Goal: Information Seeking & Learning: Find contact information

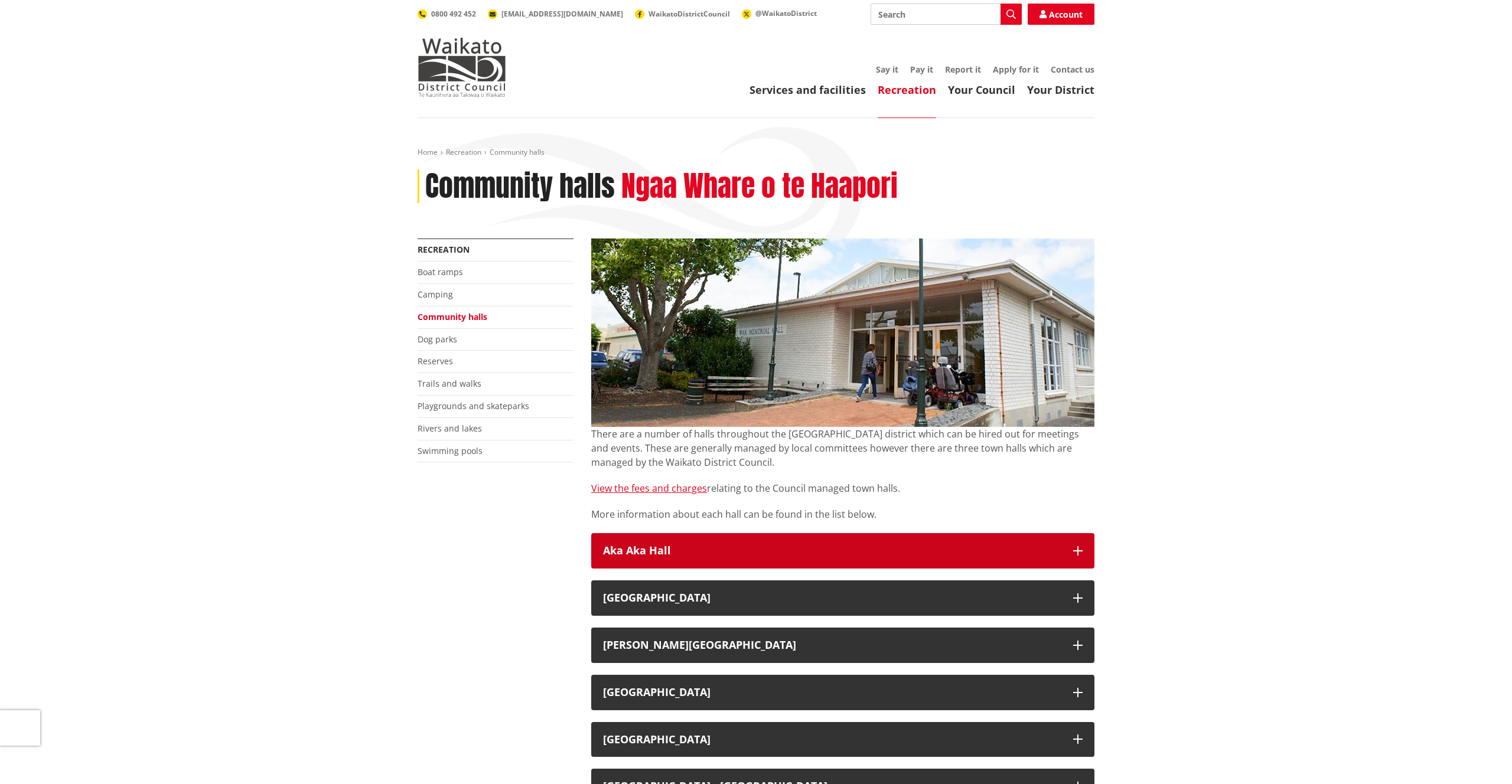
click at [945, 552] on h3 "Aka Aka Hall" at bounding box center [832, 550] width 458 height 12
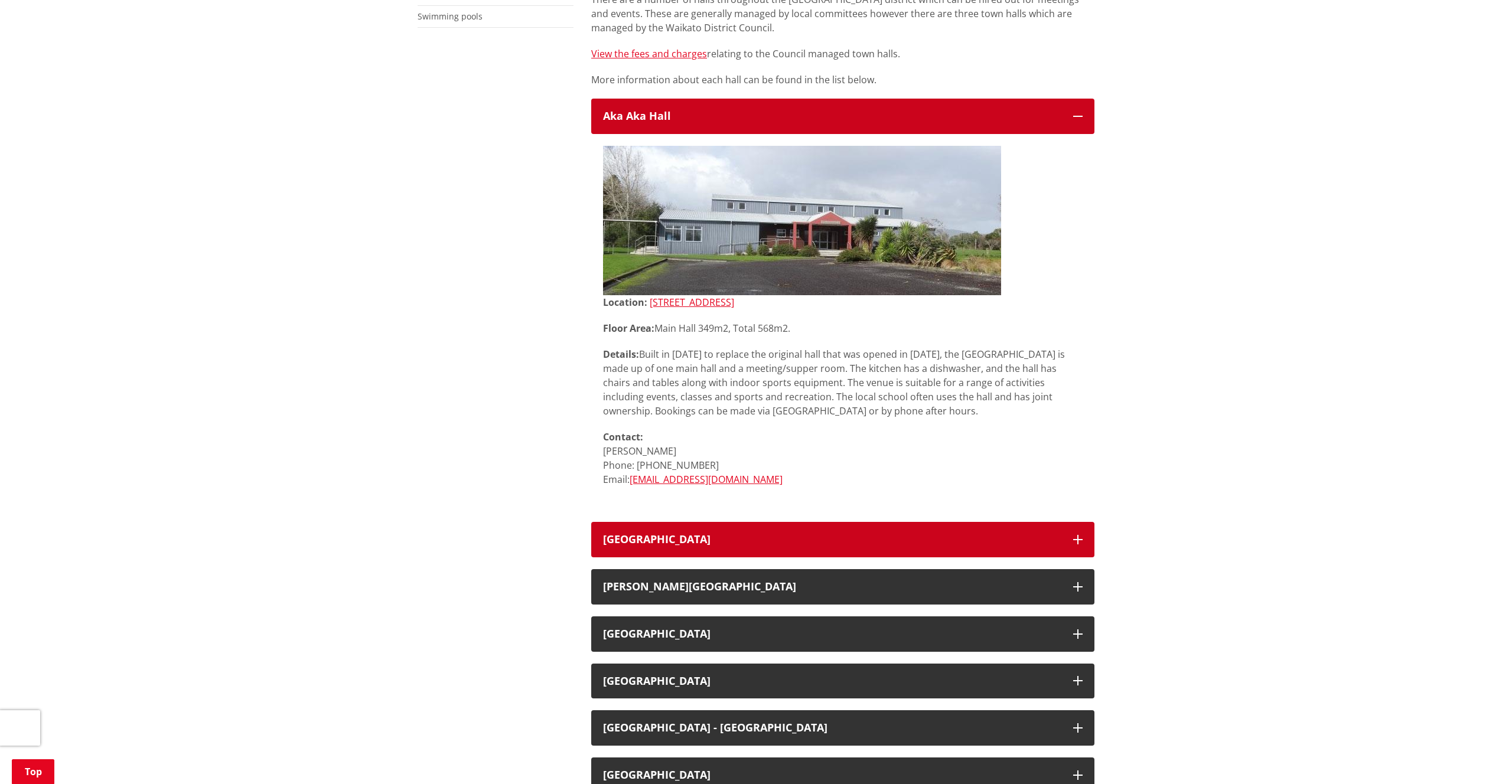
scroll to position [438, 0]
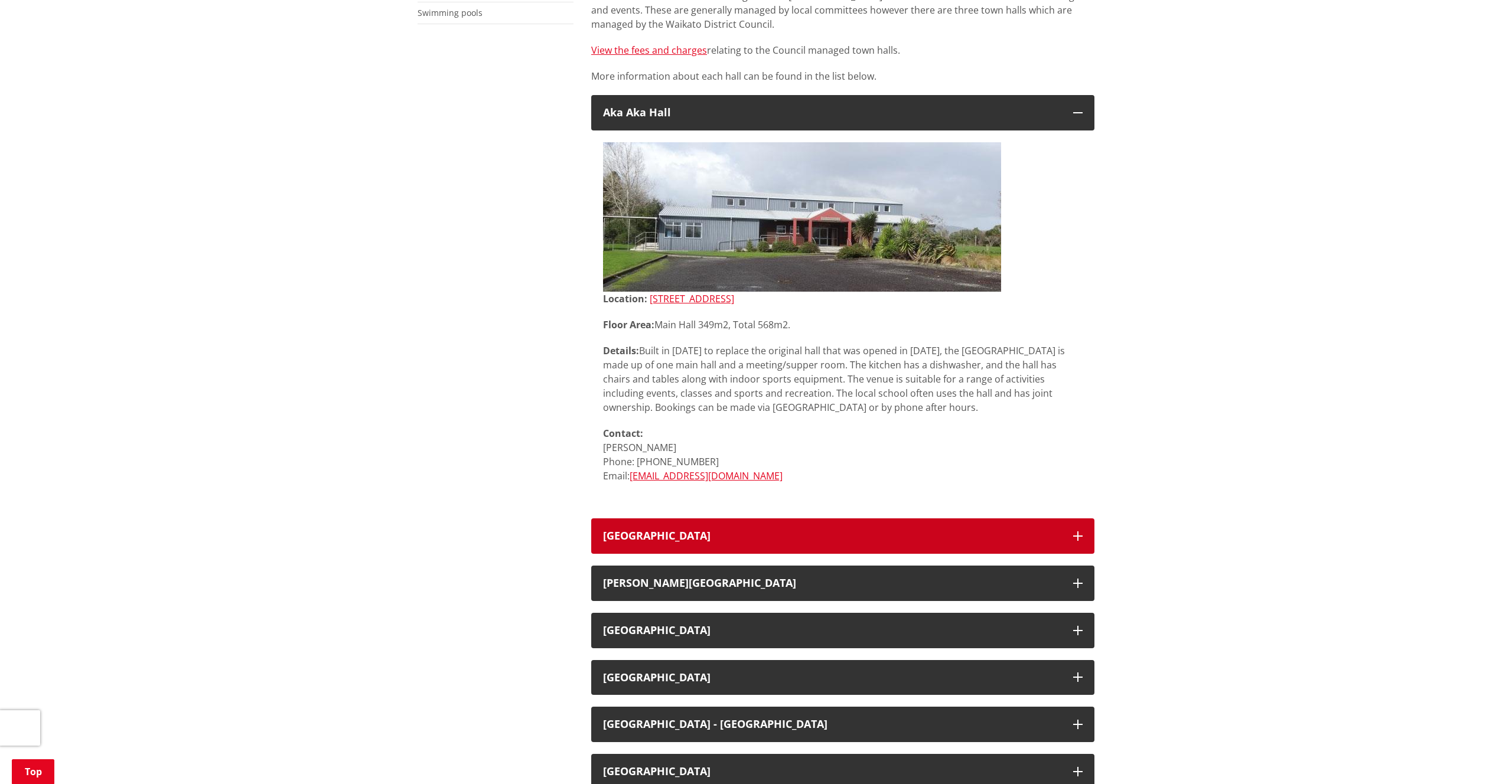
click at [713, 534] on h3 "[GEOGRAPHIC_DATA]" at bounding box center [832, 536] width 458 height 12
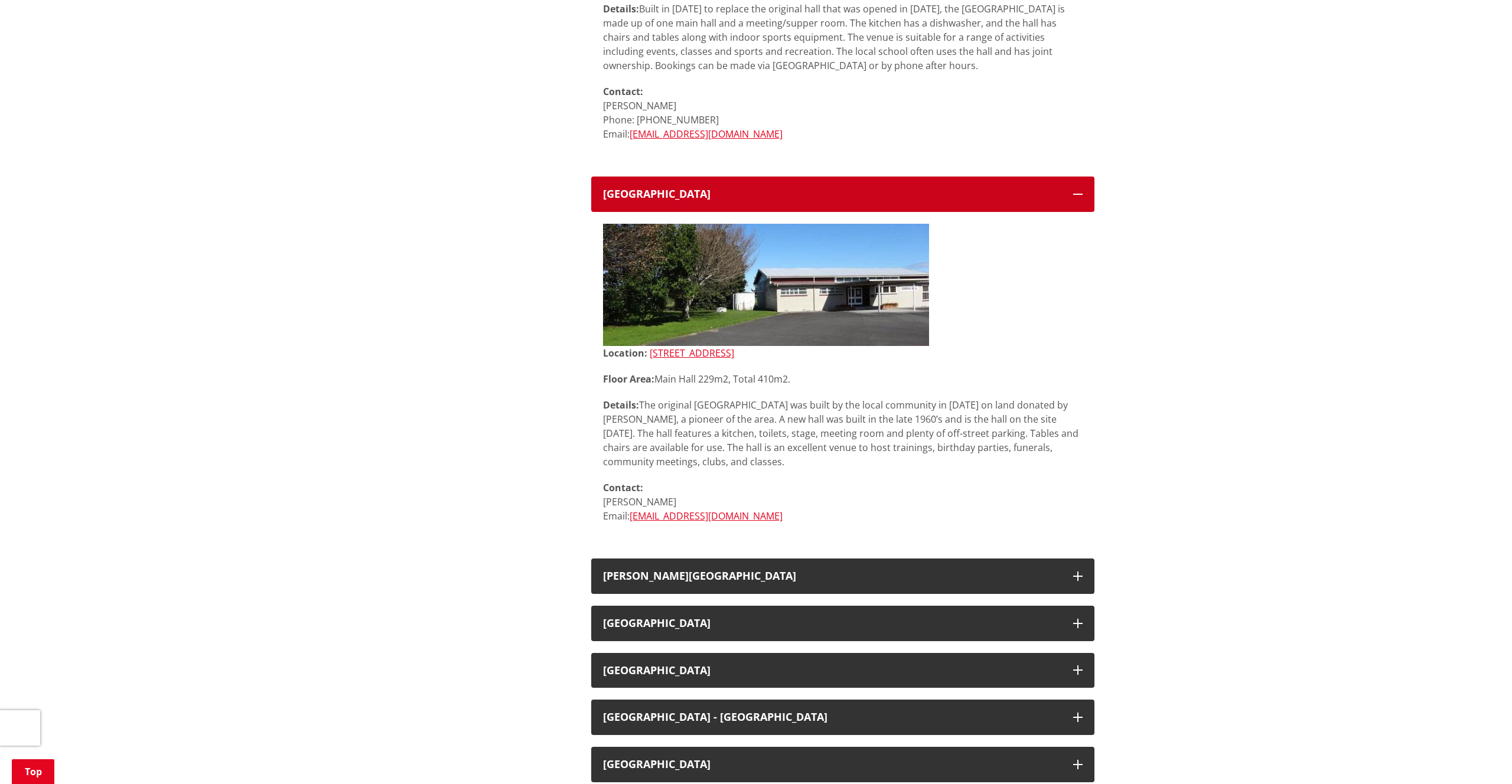
scroll to position [780, 0]
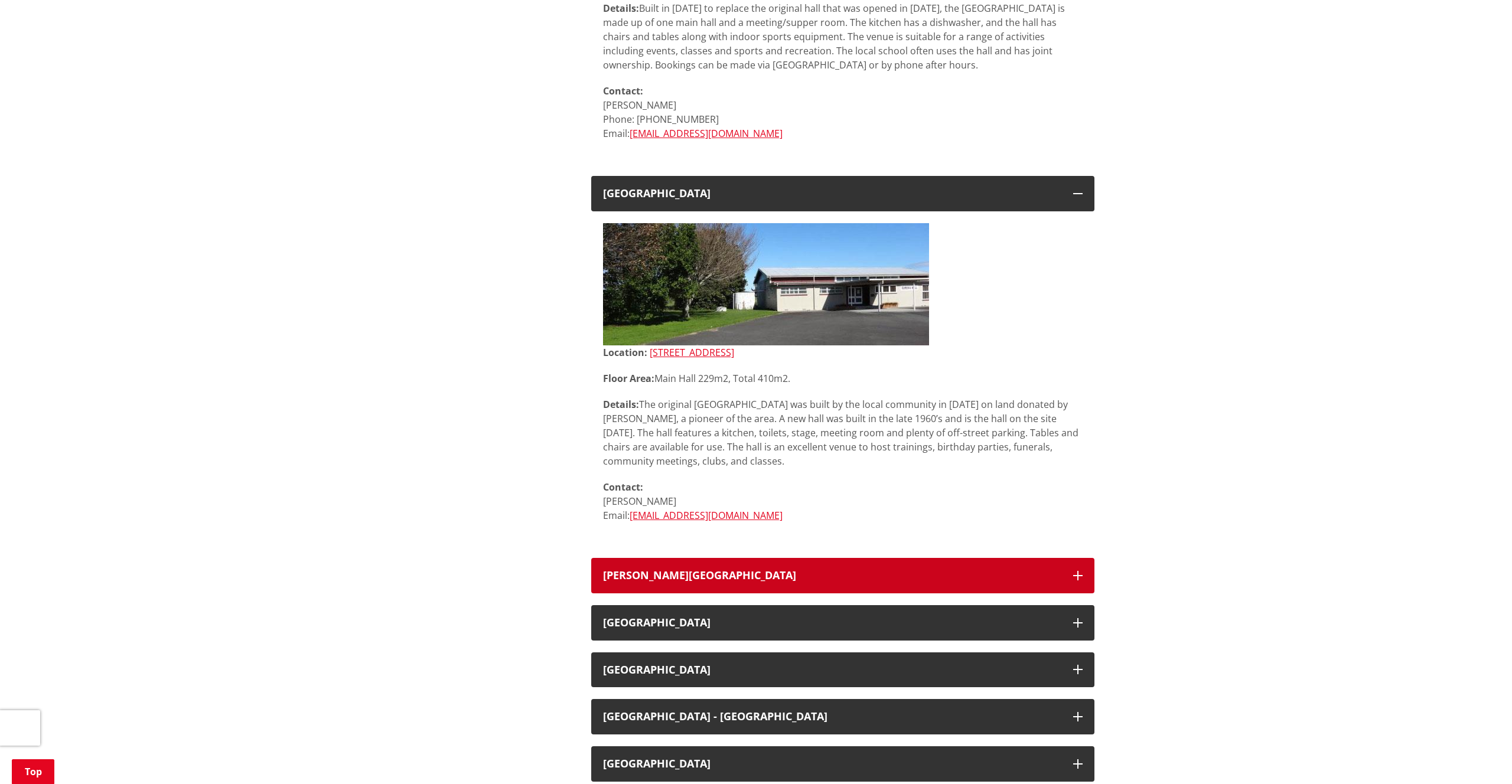
click at [744, 570] on div "[PERSON_NAME][GEOGRAPHIC_DATA]" at bounding box center [832, 575] width 458 height 12
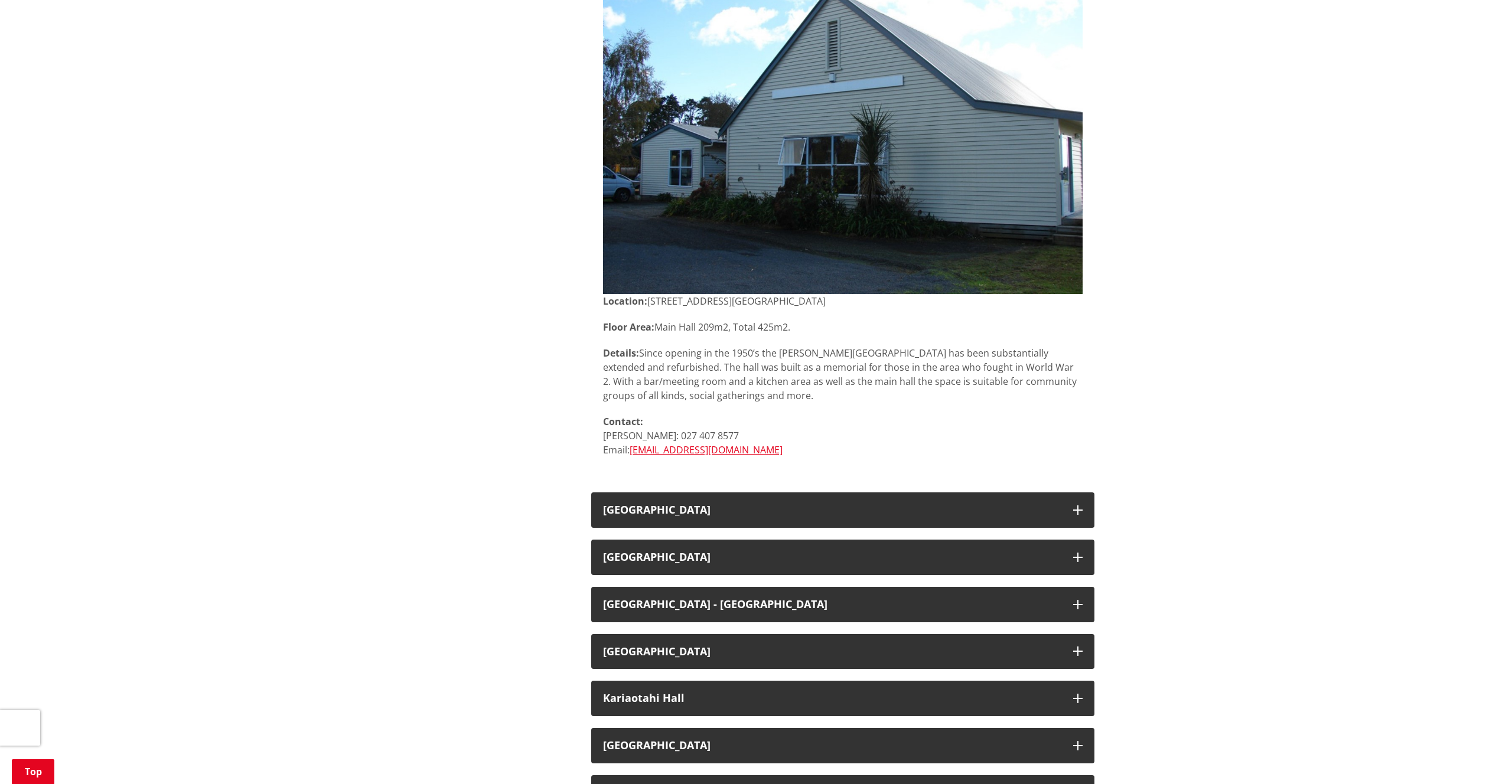
scroll to position [1432, 0]
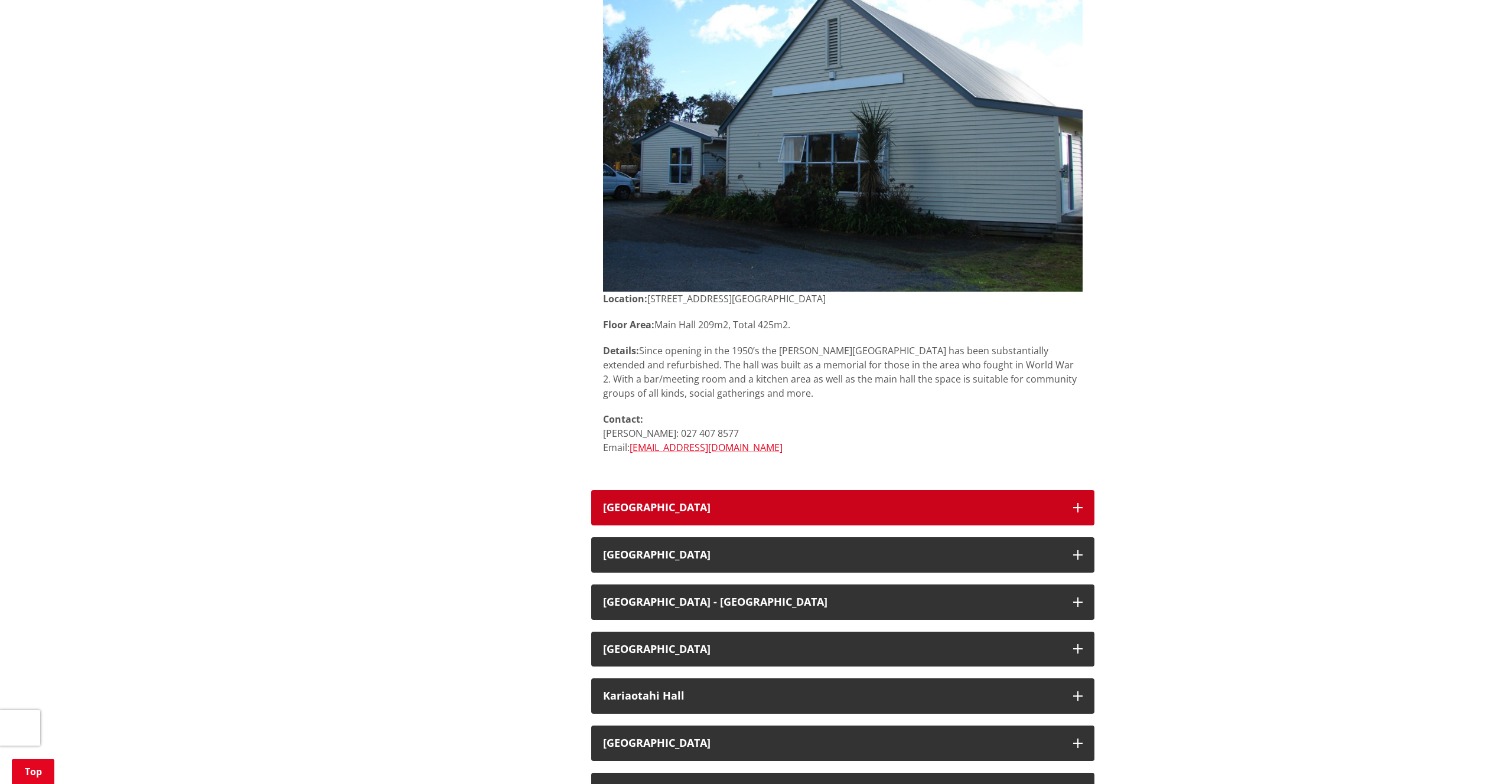
click at [694, 513] on h3 "[GEOGRAPHIC_DATA]" at bounding box center [832, 507] width 458 height 12
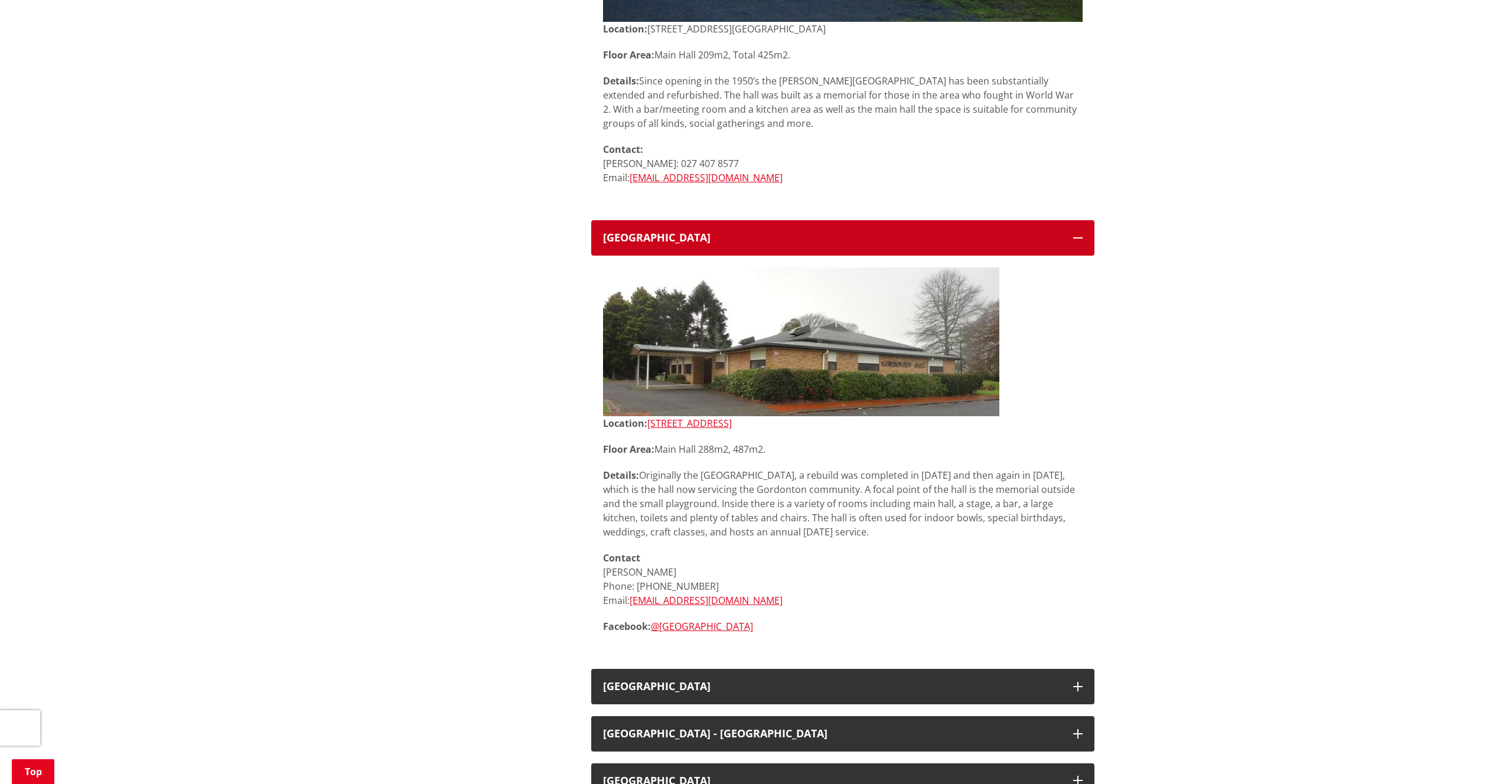
scroll to position [1706, 0]
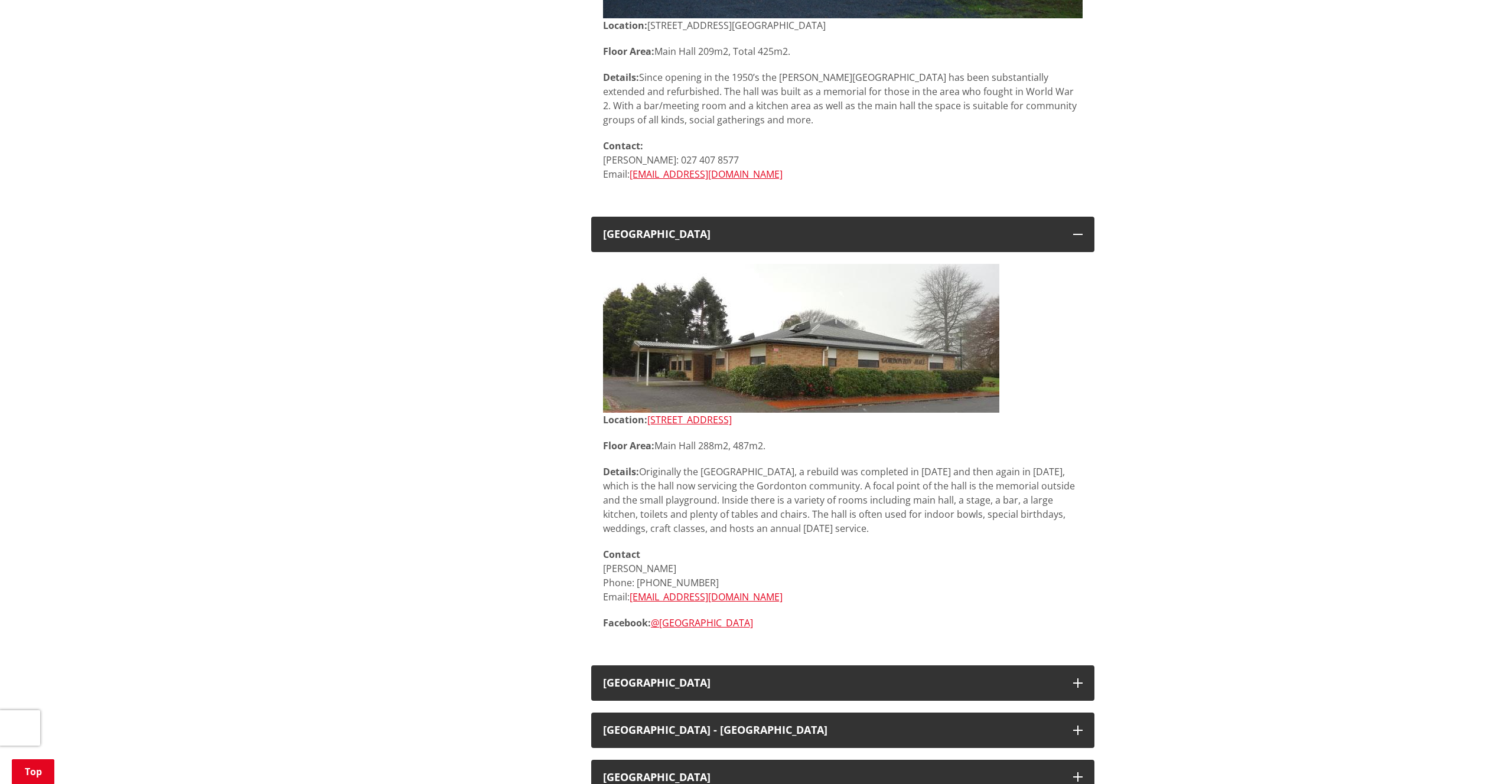
click at [1508, 53] on div "Home Recreation Community halls Community halls [GEOGRAPHIC_DATA] o te [GEOGRAP…" at bounding box center [756, 568] width 1512 height 4313
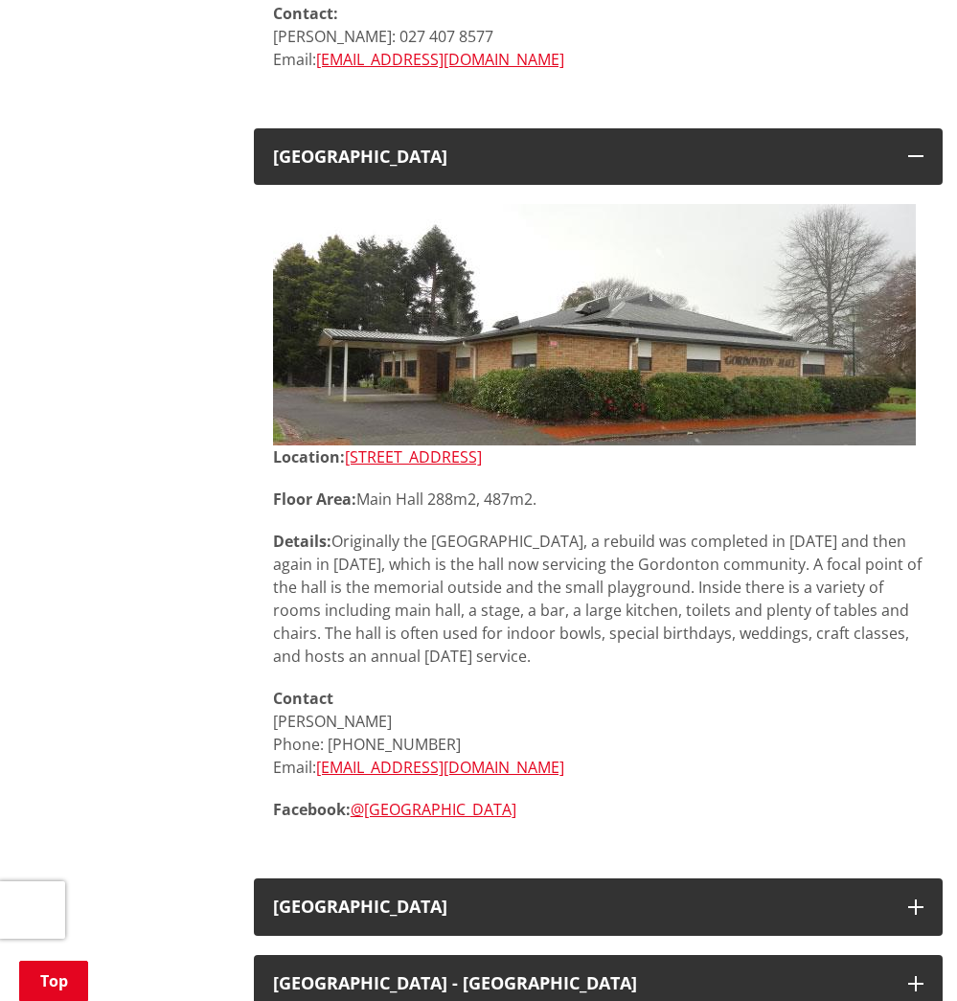
scroll to position [2919, 0]
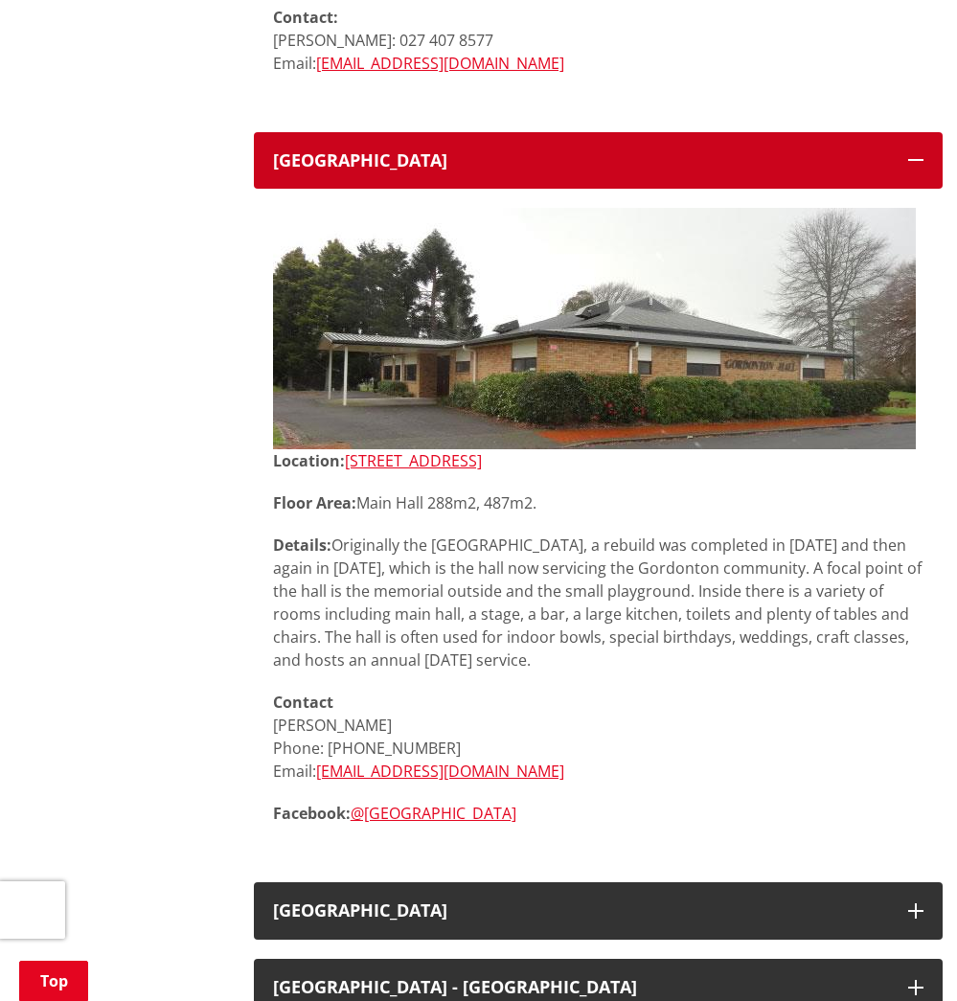
drag, startPoint x: 489, startPoint y: 136, endPoint x: 250, endPoint y: 134, distance: 239.4
click at [251, 134] on div "There are a number of halls throughout the [GEOGRAPHIC_DATA] district which can…" at bounding box center [597, 807] width 717 height 6679
drag, startPoint x: 250, startPoint y: 134, endPoint x: 477, endPoint y: 135, distance: 227.0
click at [477, 135] on div "There are a number of halls throughout the [GEOGRAPHIC_DATA] district which can…" at bounding box center [597, 807] width 717 height 6679
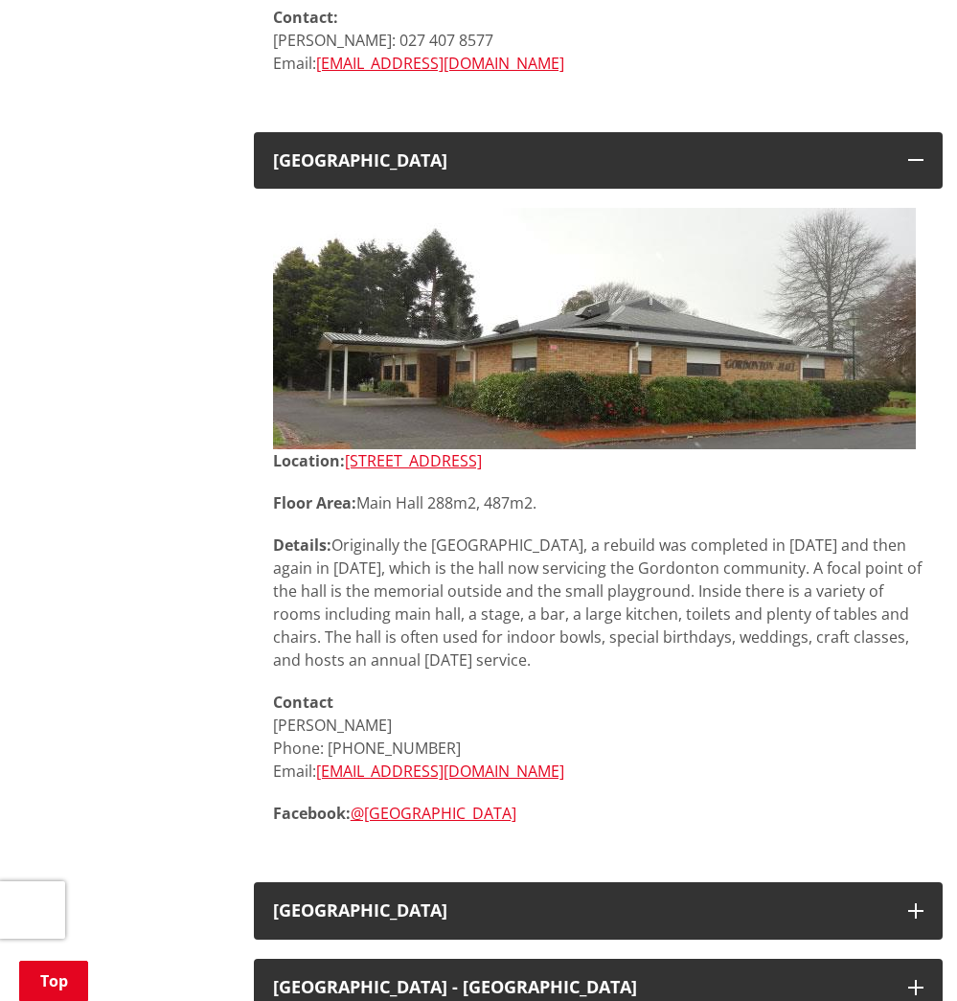
copy h3 "[GEOGRAPHIC_DATA]"
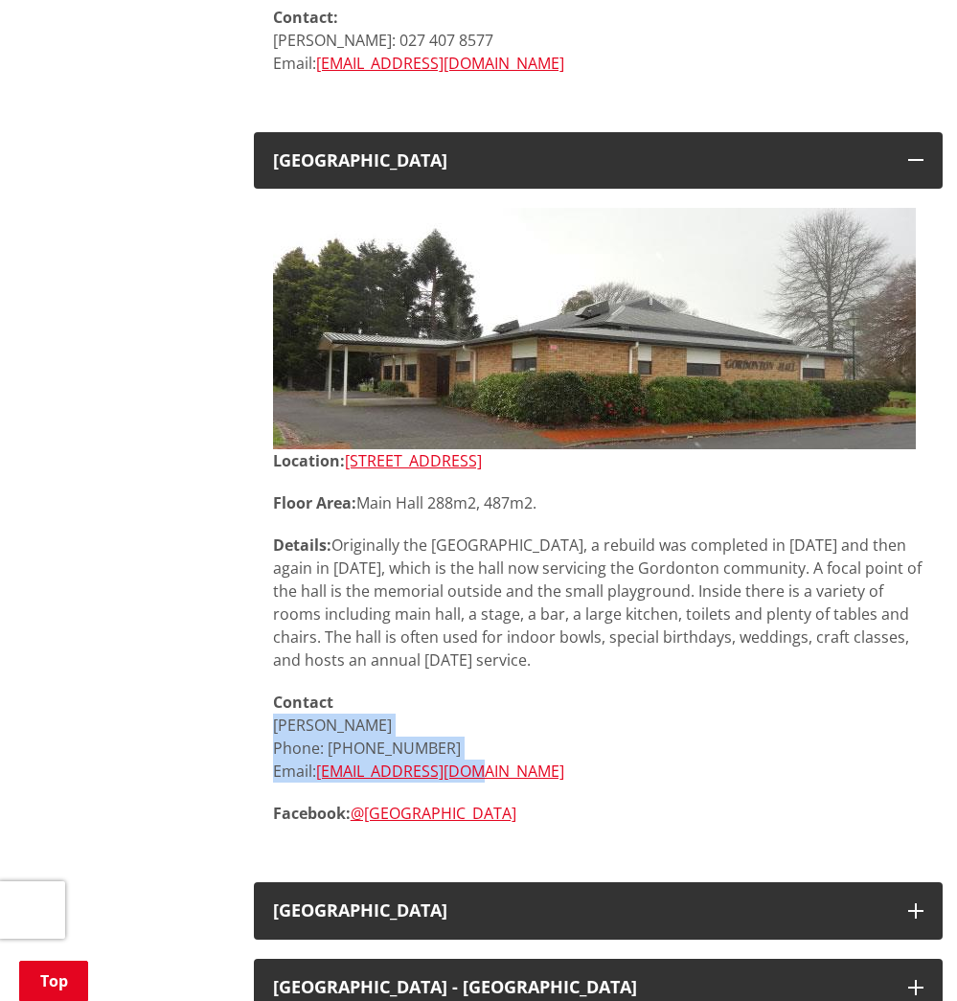
drag, startPoint x: 492, startPoint y: 746, endPoint x: 263, endPoint y: 703, distance: 232.9
click at [263, 703] on div "Location: [STREET_ADDRESS], 487m2. Details: Originally the [GEOGRAPHIC_DATA], a…" at bounding box center [598, 526] width 689 height 674
copy p "[PERSON_NAME] Phone: [PHONE_NUMBER] Email: [EMAIL_ADDRESS][DOMAIN_NAME]"
